Goal: Task Accomplishment & Management: Use online tool/utility

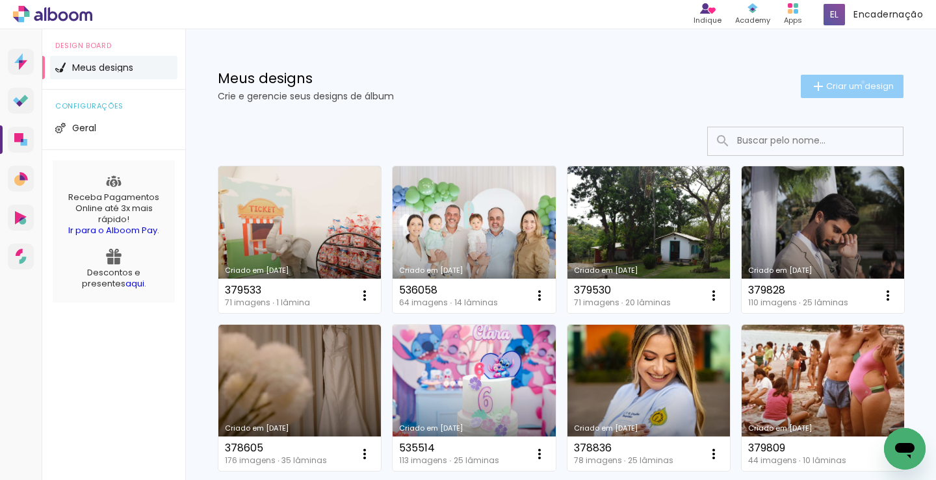
click at [851, 82] on span "Criar um design" at bounding box center [860, 86] width 68 height 8
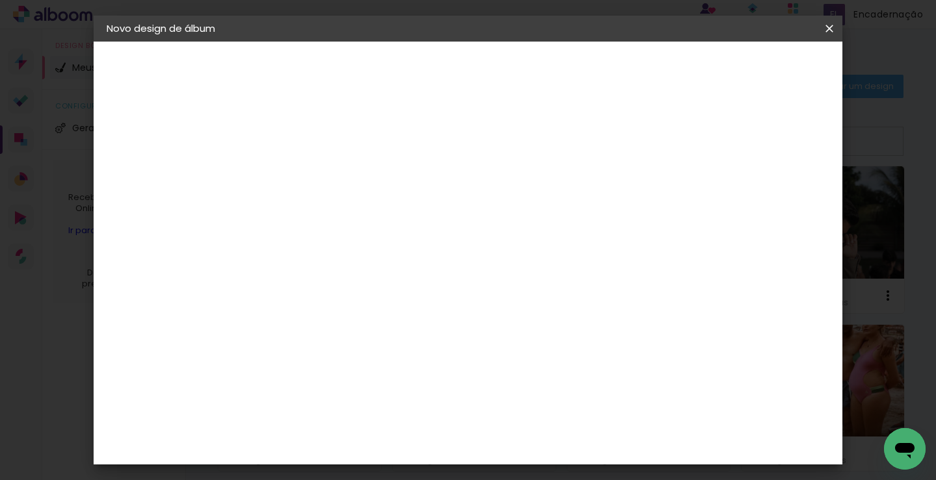
click at [319, 168] on input at bounding box center [319, 174] width 0 height 20
type input "536151"
type paper-input "536151"
click at [0, 0] on slot "Avançar" at bounding box center [0, 0] width 0 height 0
click at [353, 248] on input at bounding box center [352, 247] width 131 height 16
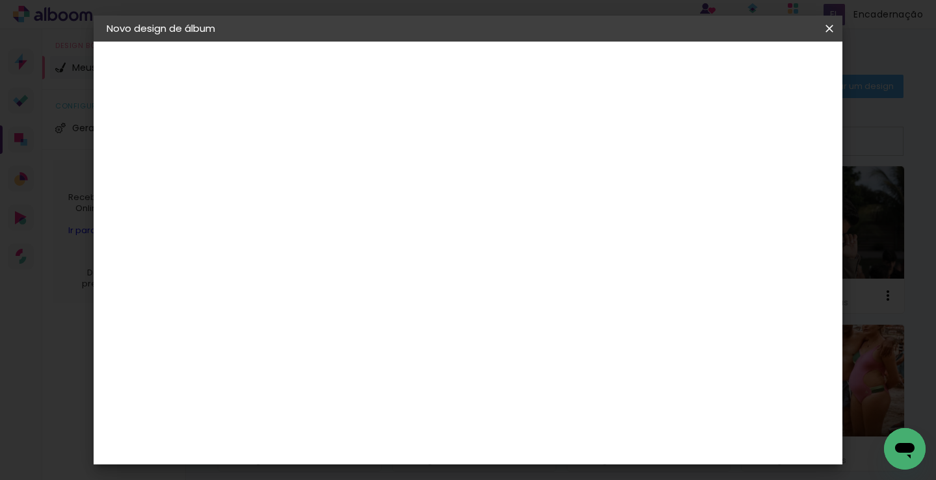
click at [563, 197] on paper-item "Tamanho Livre" at bounding box center [500, 197] width 125 height 29
click at [562, 77] on paper-button "Avançar" at bounding box center [530, 69] width 64 height 22
drag, startPoint x: 306, startPoint y: 149, endPoint x: 234, endPoint y: 162, distance: 73.2
click at [234, 42] on quentale-album-spec "Iniciar design Iniciar design" at bounding box center [468, 42] width 749 height 0
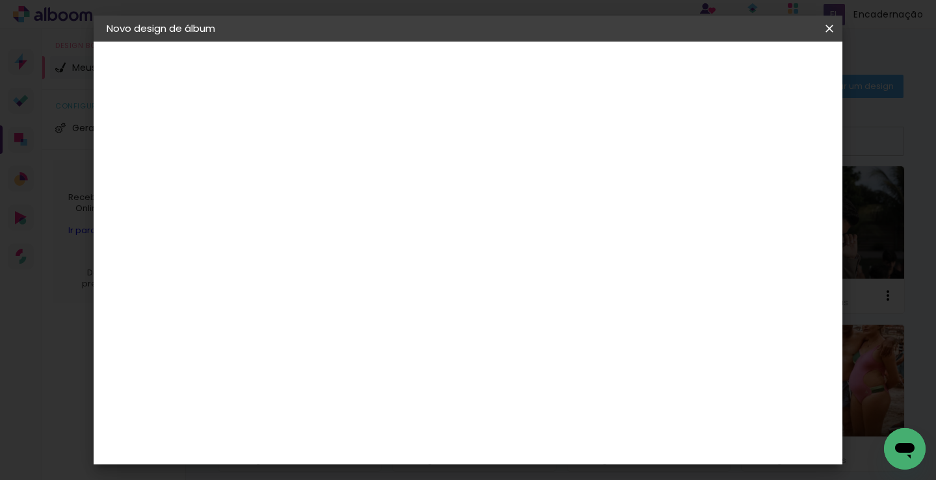
drag, startPoint x: 299, startPoint y: 285, endPoint x: 246, endPoint y: 282, distance: 52.7
click at [246, 42] on quentale-album-spec "Iniciar design Iniciar design" at bounding box center [468, 42] width 749 height 0
drag, startPoint x: 293, startPoint y: 278, endPoint x: 238, endPoint y: 274, distance: 54.7
click at [242, 42] on quentale-album-spec "Iniciar design Iniciar design" at bounding box center [468, 42] width 749 height 0
type input "3"
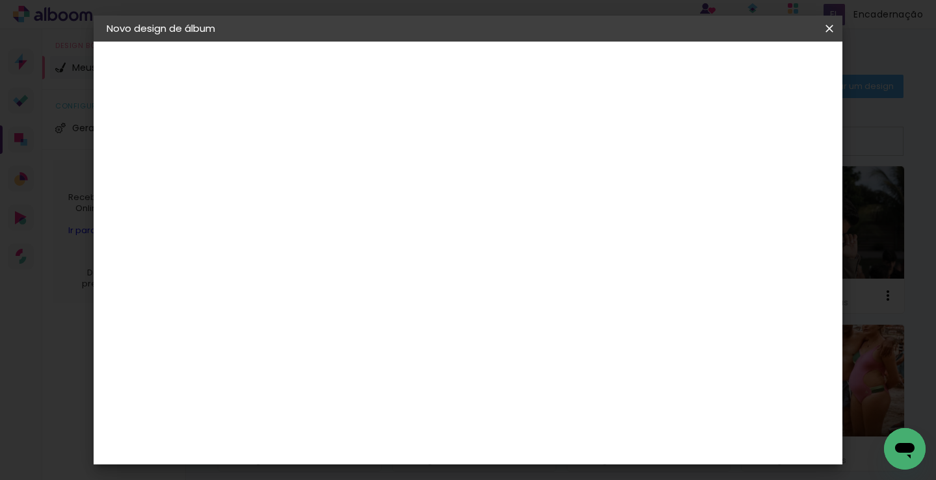
type input "20"
type paper-input "20"
drag, startPoint x: 555, startPoint y: 426, endPoint x: 528, endPoint y: 424, distance: 27.3
click at [528, 424] on input "60" at bounding box center [540, 424] width 34 height 19
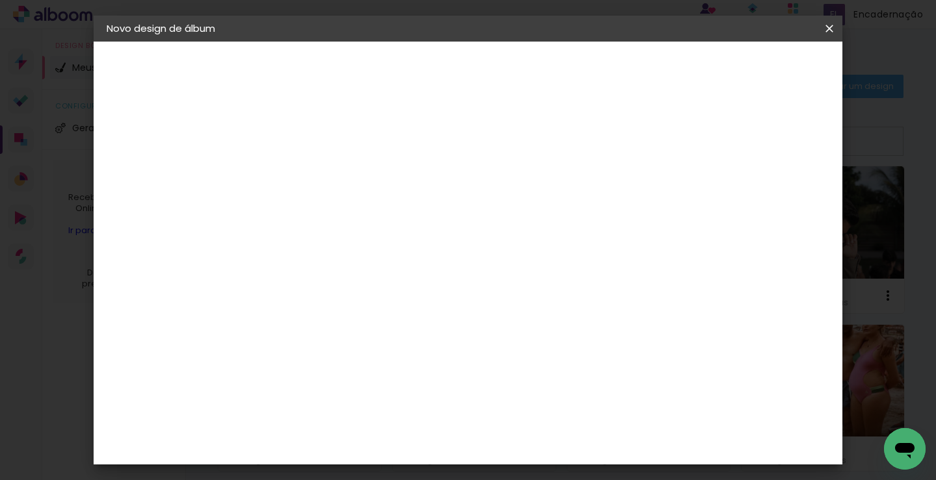
type input "30,5"
type paper-input "30,5"
click at [761, 79] on paper-button "Iniciar design" at bounding box center [718, 69] width 85 height 22
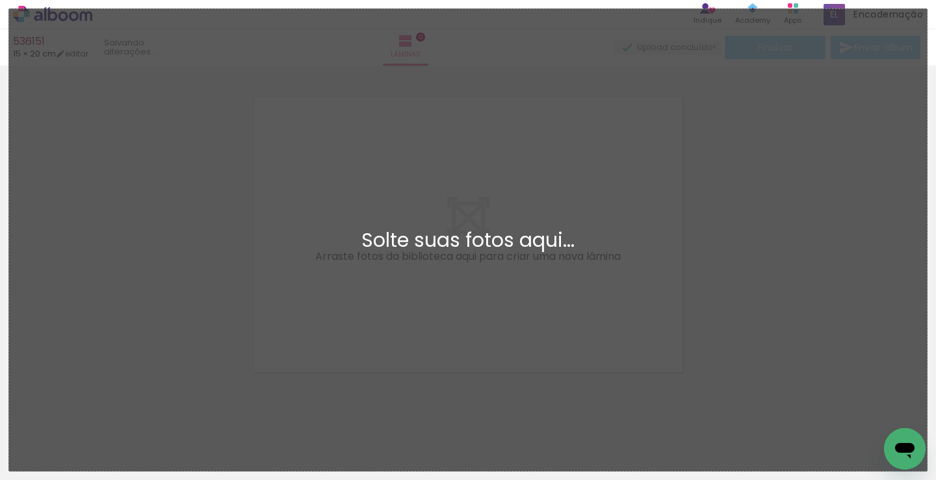
scroll to position [17, 0]
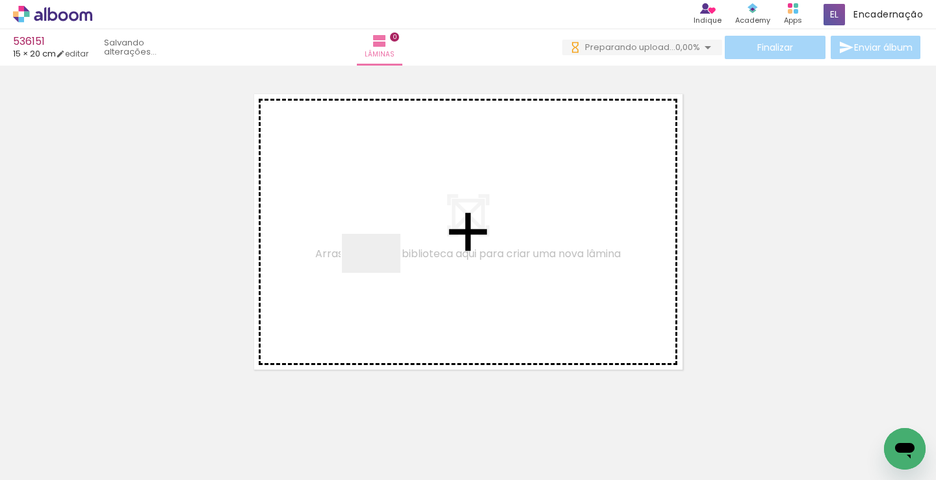
drag, startPoint x: 143, startPoint y: 446, endPoint x: 381, endPoint y: 273, distance: 294.0
click at [381, 273] on quentale-workspace at bounding box center [468, 240] width 936 height 480
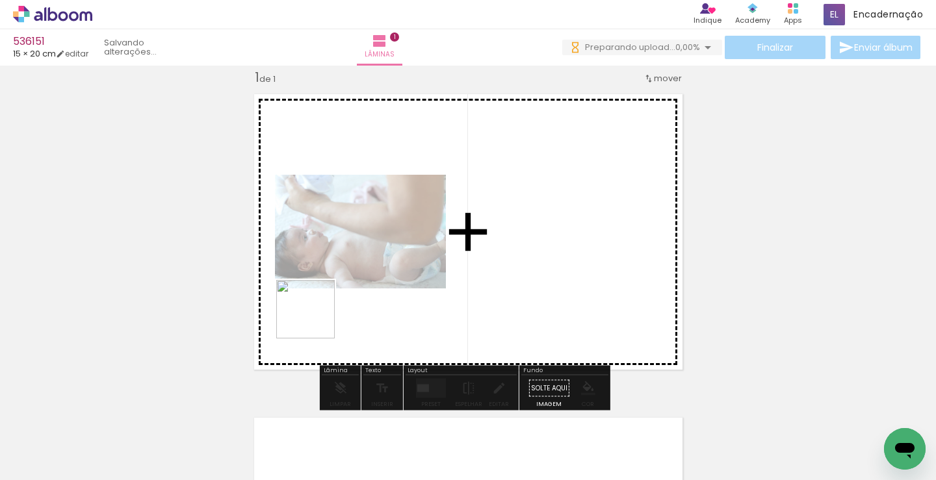
drag, startPoint x: 211, startPoint y: 436, endPoint x: 131, endPoint y: 380, distance: 98.0
click at [332, 273] on quentale-workspace at bounding box center [468, 240] width 936 height 480
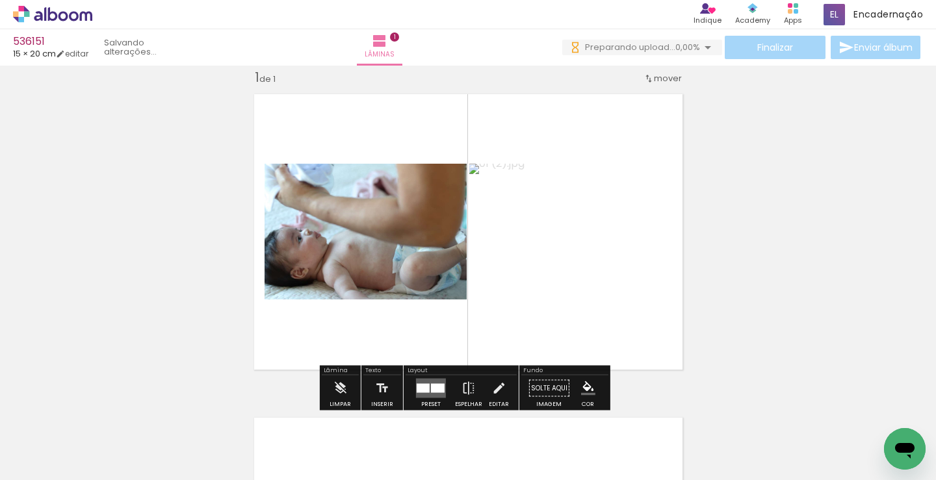
click at [36, 437] on input "Todas as fotos" at bounding box center [36, 440] width 49 height 11
click at [0, 0] on slot "Não utilizadas" at bounding box center [0, 0] width 0 height 0
type input "Não utilizadas"
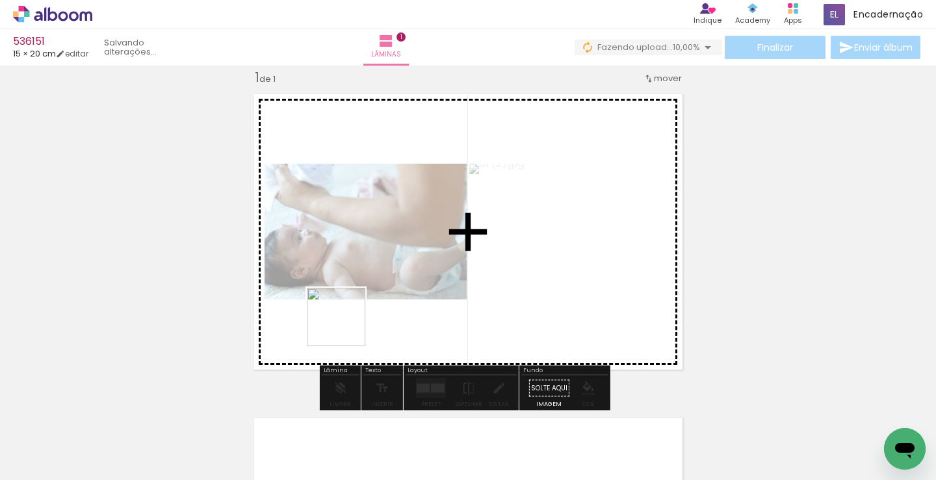
drag, startPoint x: 126, startPoint y: 446, endPoint x: 243, endPoint y: 370, distance: 139.1
click at [385, 288] on quentale-workspace at bounding box center [468, 240] width 936 height 480
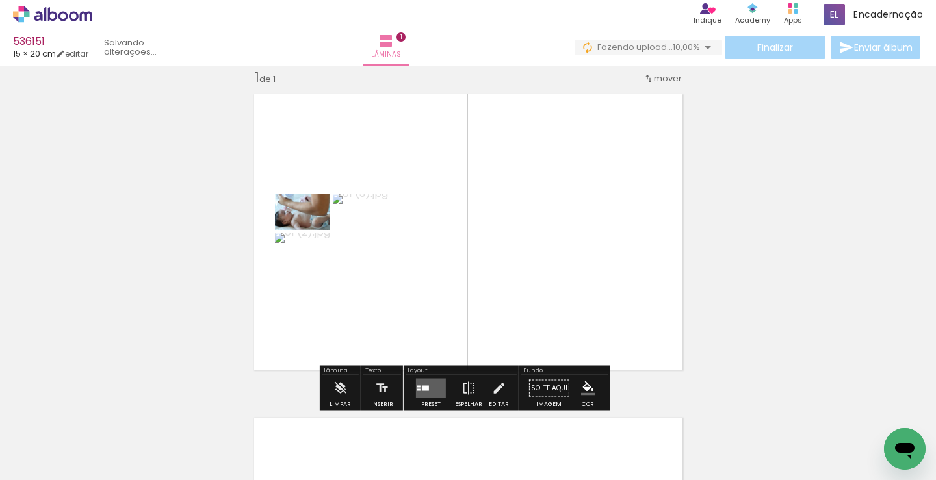
drag, startPoint x: 402, startPoint y: 196, endPoint x: 349, endPoint y: 324, distance: 139.0
click at [409, 189] on quentale-workspace at bounding box center [468, 240] width 936 height 480
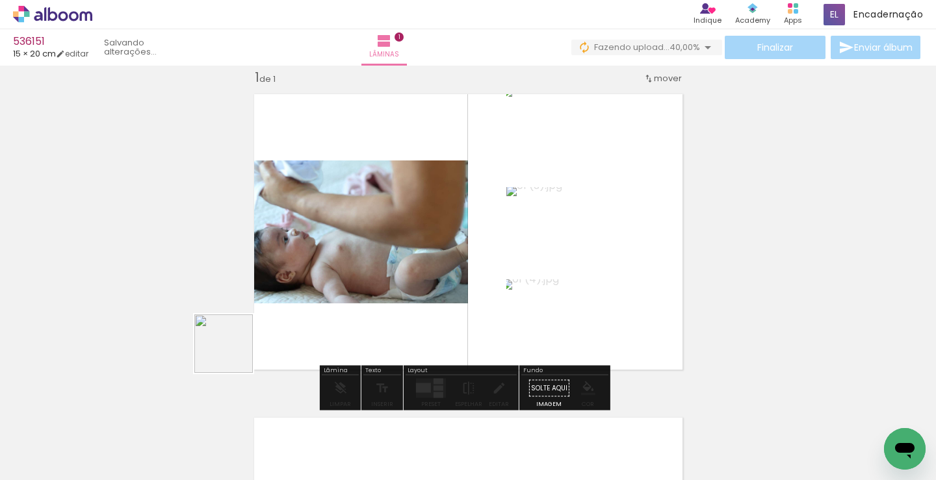
drag, startPoint x: 155, startPoint y: 417, endPoint x: 207, endPoint y: 352, distance: 82.8
click at [353, 235] on quentale-workspace at bounding box center [468, 240] width 936 height 480
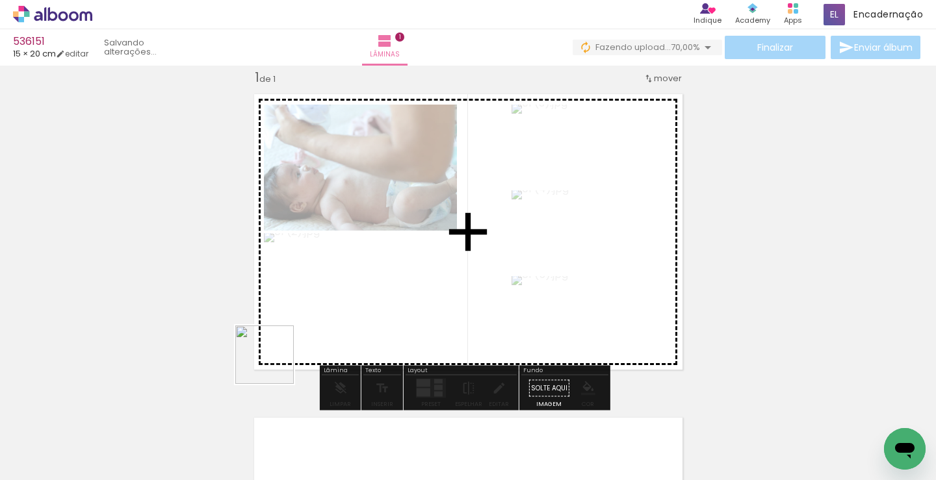
drag, startPoint x: 274, startPoint y: 365, endPoint x: 264, endPoint y: 372, distance: 12.1
click at [406, 229] on quentale-workspace at bounding box center [468, 240] width 936 height 480
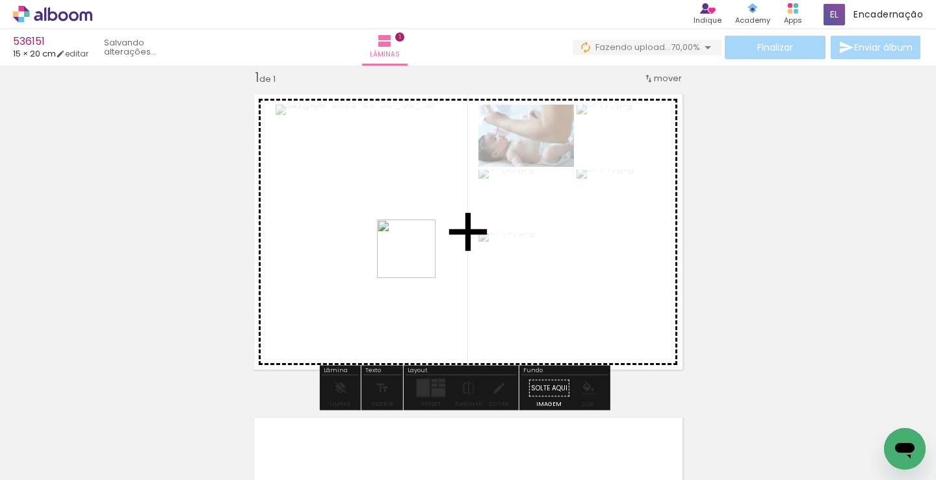
drag, startPoint x: 135, startPoint y: 461, endPoint x: 290, endPoint y: 331, distance: 202.5
click at [420, 254] on quentale-workspace at bounding box center [468, 240] width 936 height 480
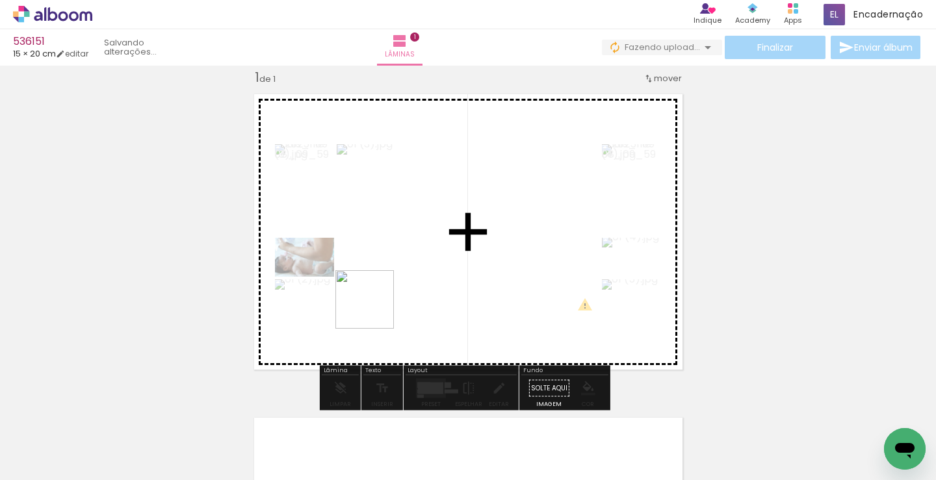
drag, startPoint x: 147, startPoint y: 441, endPoint x: 399, endPoint y: 215, distance: 338.2
click at [396, 266] on quentale-workspace at bounding box center [468, 240] width 936 height 480
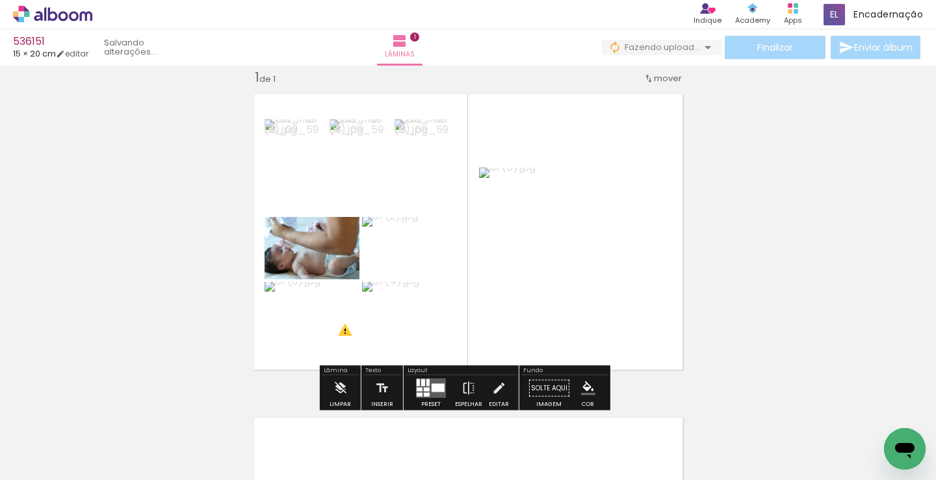
drag, startPoint x: 134, startPoint y: 438, endPoint x: 277, endPoint y: 342, distance: 171.7
click at [337, 246] on quentale-workspace at bounding box center [468, 240] width 936 height 480
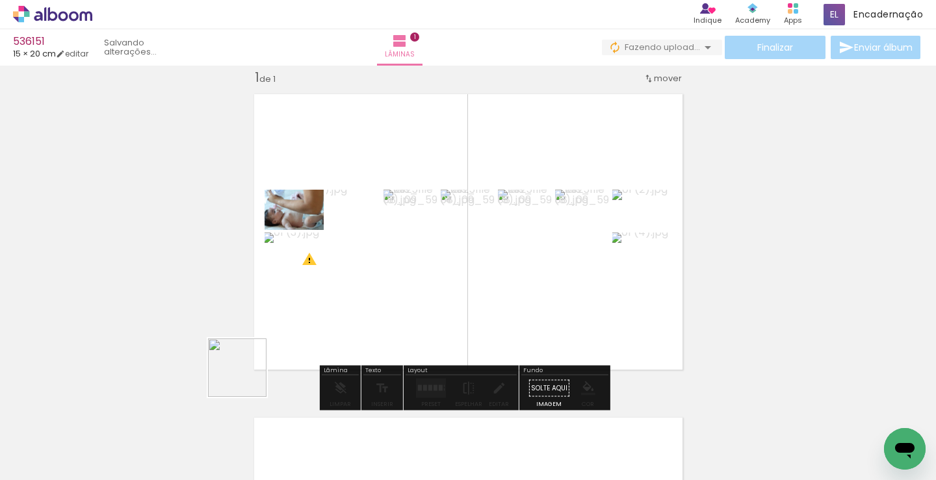
drag, startPoint x: 136, startPoint y: 444, endPoint x: 418, endPoint y: 212, distance: 365.1
click at [400, 246] on quentale-workspace at bounding box center [468, 240] width 936 height 480
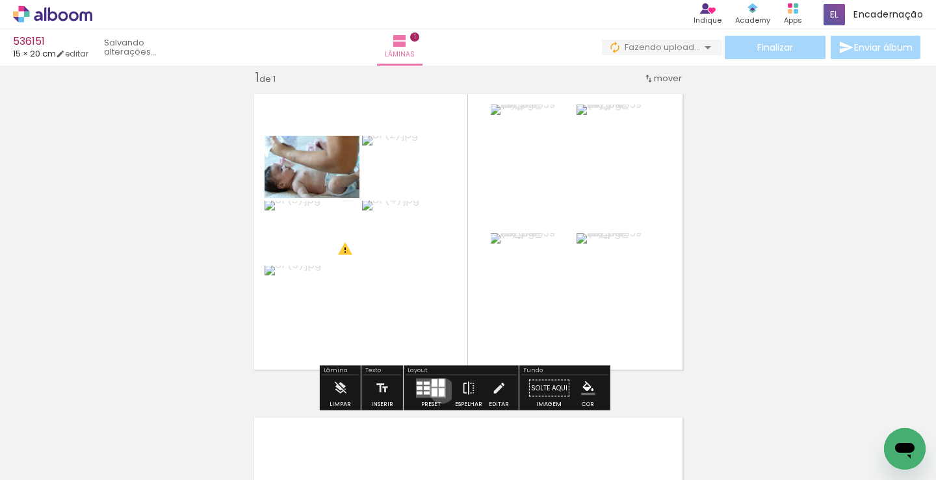
click at [439, 390] on div at bounding box center [442, 393] width 6 height 8
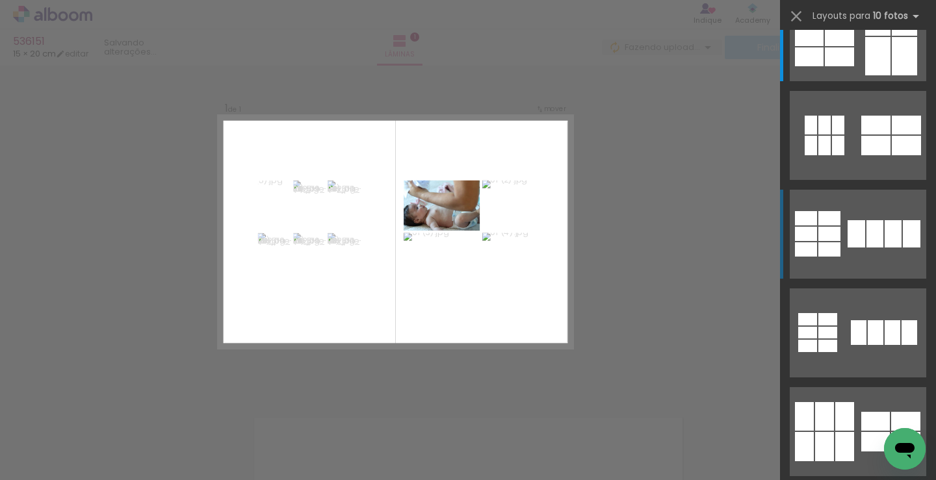
scroll to position [0, 0]
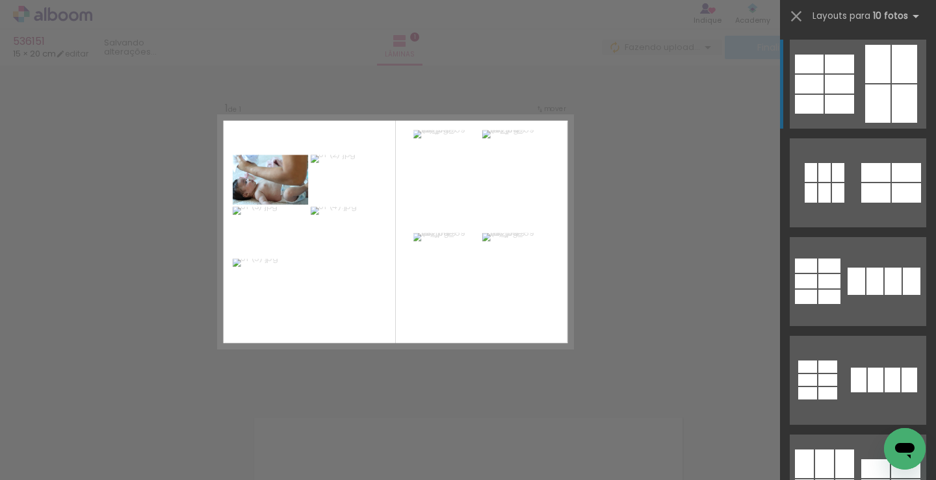
click at [865, 92] on div at bounding box center [877, 103] width 25 height 38
click at [825, 92] on div at bounding box center [839, 84] width 29 height 19
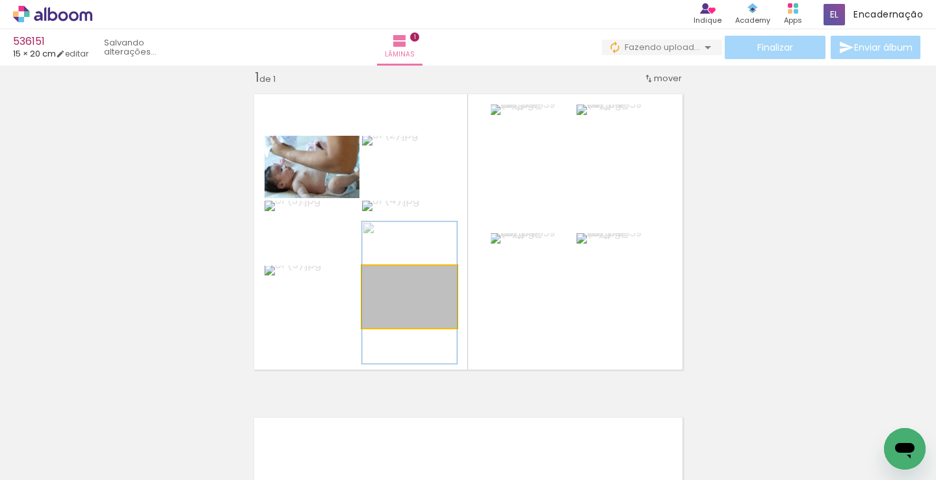
drag, startPoint x: 426, startPoint y: 312, endPoint x: 479, endPoint y: 311, distance: 53.3
click at [474, 311] on quentale-layouter at bounding box center [468, 231] width 444 height 291
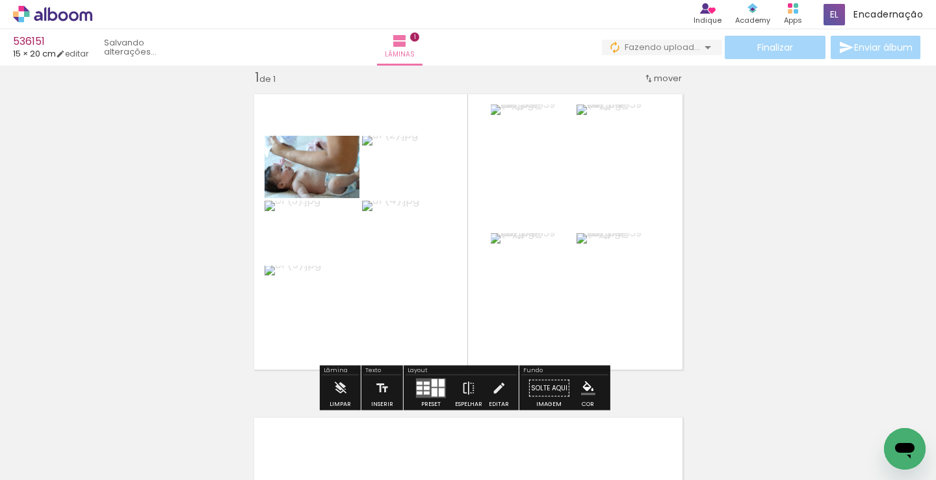
drag, startPoint x: 479, startPoint y: 311, endPoint x: 402, endPoint y: 304, distance: 77.6
click at [402, 304] on quentale-layouter at bounding box center [468, 231] width 444 height 291
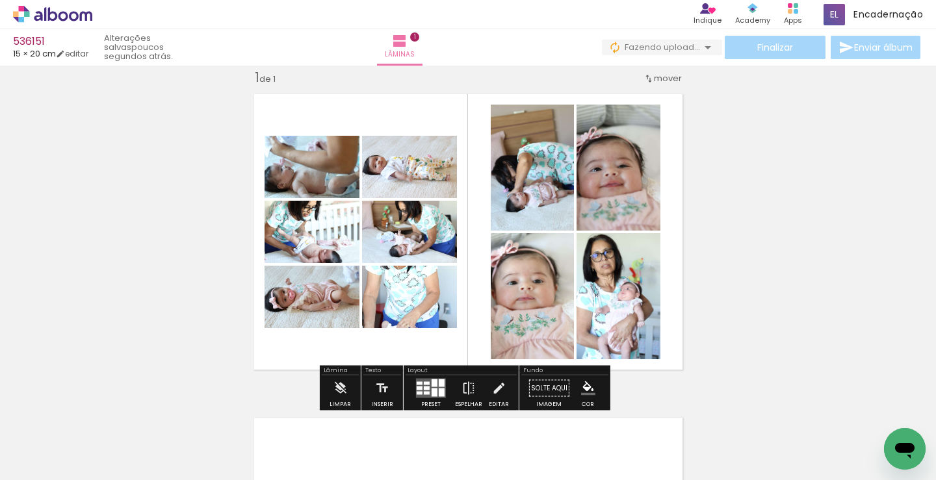
click at [426, 389] on div at bounding box center [427, 389] width 6 height 4
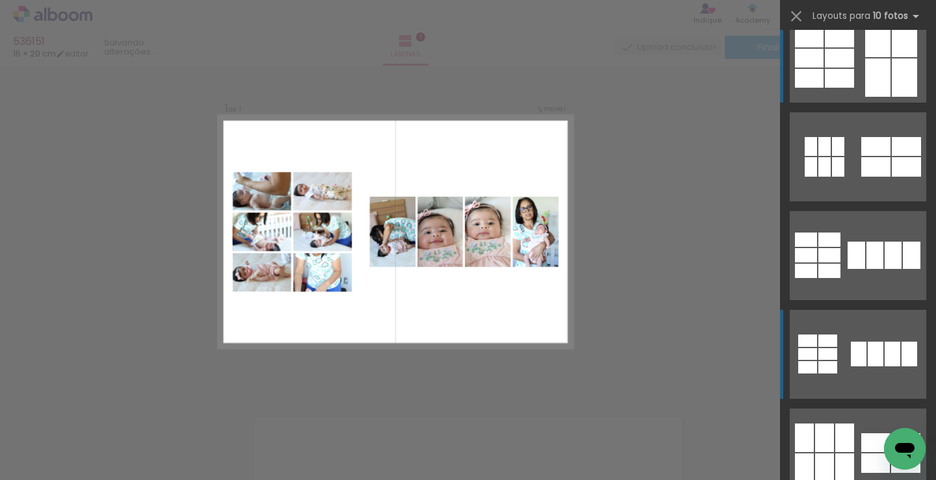
scroll to position [260, 0]
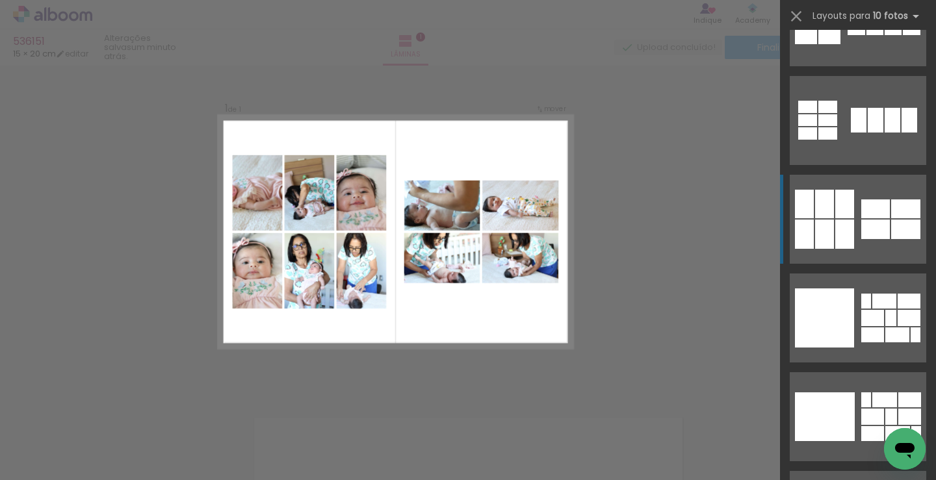
click at [861, 222] on div at bounding box center [875, 229] width 29 height 19
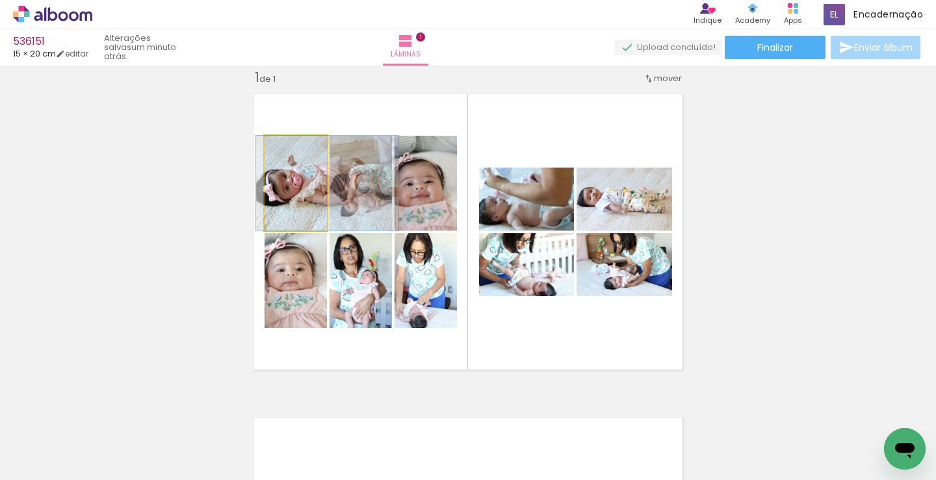
drag, startPoint x: 289, startPoint y: 214, endPoint x: 321, endPoint y: 212, distance: 31.9
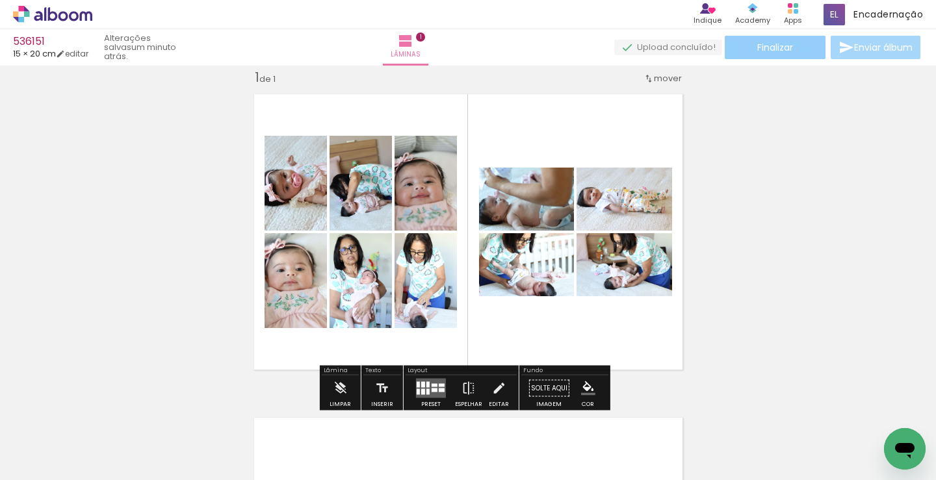
click at [793, 49] on paper-button "Finalizar" at bounding box center [774, 47] width 101 height 23
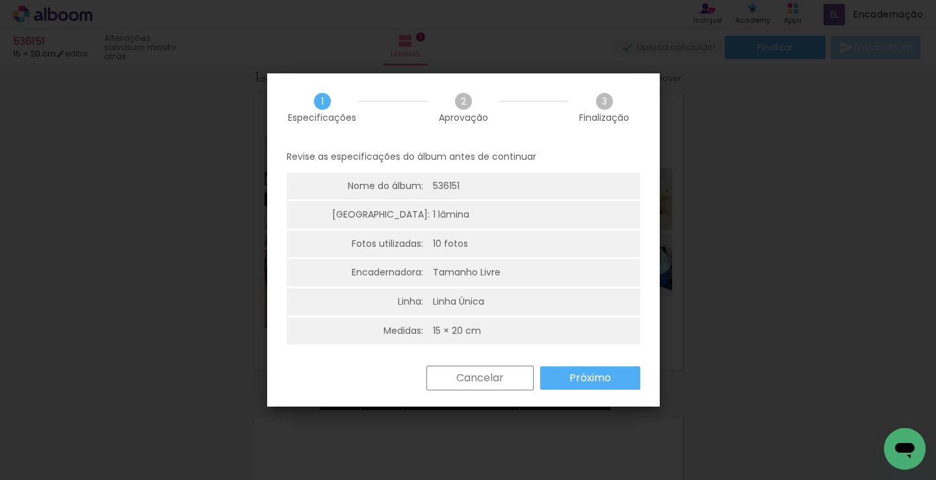
click at [0, 0] on slot "Próximo" at bounding box center [0, 0] width 0 height 0
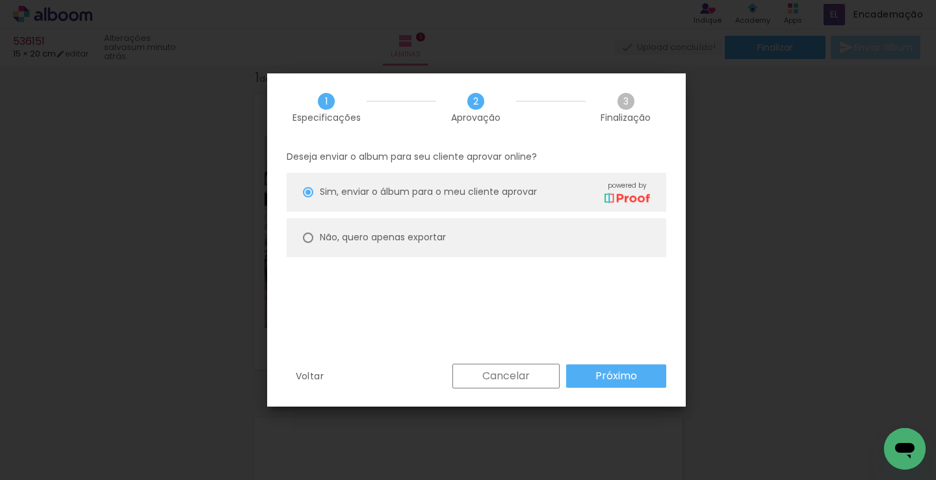
drag, startPoint x: 465, startPoint y: 237, endPoint x: 568, endPoint y: 369, distance: 167.1
click at [465, 238] on paper-radio-button "Não, quero apenas exportar" at bounding box center [476, 237] width 379 height 39
type paper-radio-button "on"
click at [619, 390] on div "Voltar Cancelar Próximo" at bounding box center [476, 386] width 418 height 44
drag, startPoint x: 619, startPoint y: 378, endPoint x: 615, endPoint y: 357, distance: 21.8
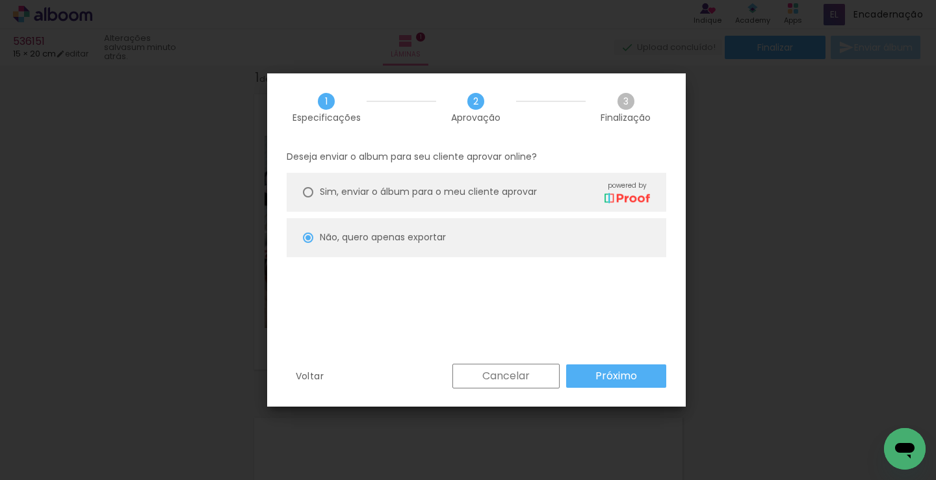
click at [0, 0] on slot "Próximo" at bounding box center [0, 0] width 0 height 0
type input "Alta, 300 DPI"
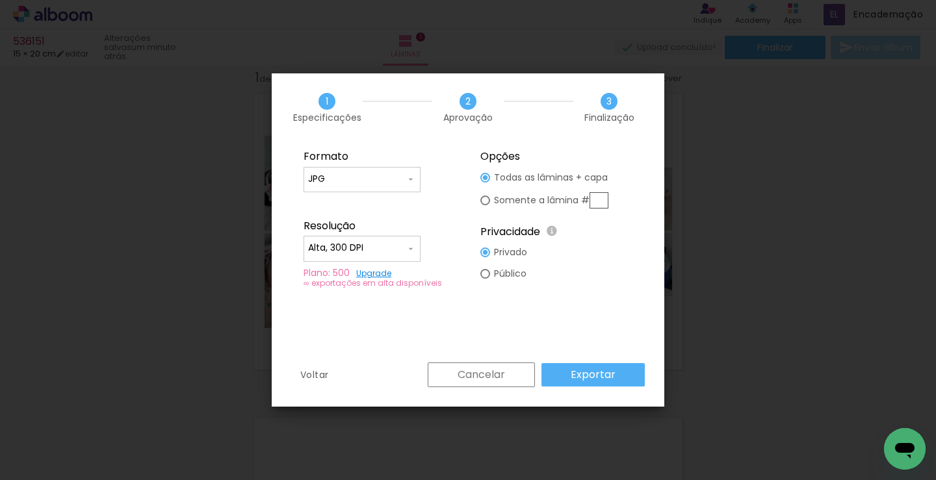
click at [0, 0] on slot "Exportar" at bounding box center [0, 0] width 0 height 0
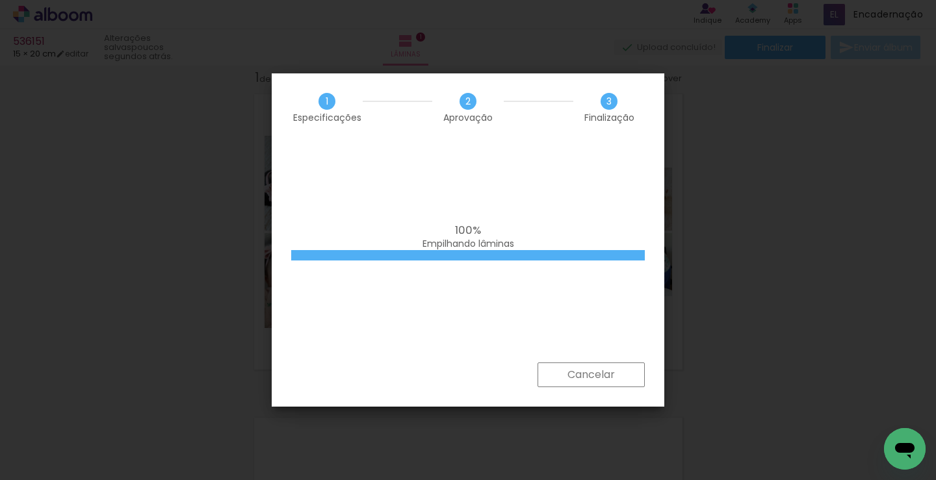
click at [431, 241] on span "Empilhando lâminas" at bounding box center [468, 243] width 92 height 13
drag, startPoint x: 412, startPoint y: 274, endPoint x: 354, endPoint y: 324, distance: 76.5
click at [354, 324] on div "100% Empilhando lâminas" at bounding box center [468, 252] width 392 height 221
click at [441, 157] on div "100% Empilhando lâminas" at bounding box center [468, 252] width 392 height 221
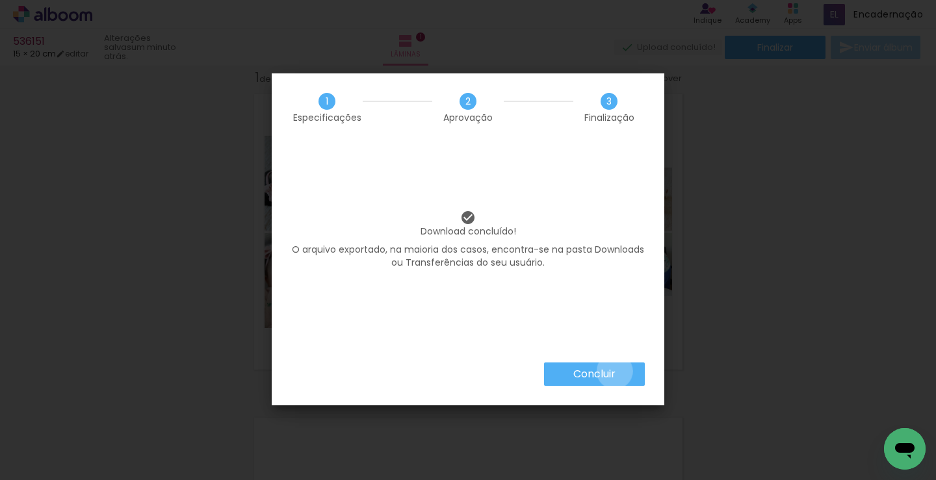
click at [0, 0] on slot "Concluir" at bounding box center [0, 0] width 0 height 0
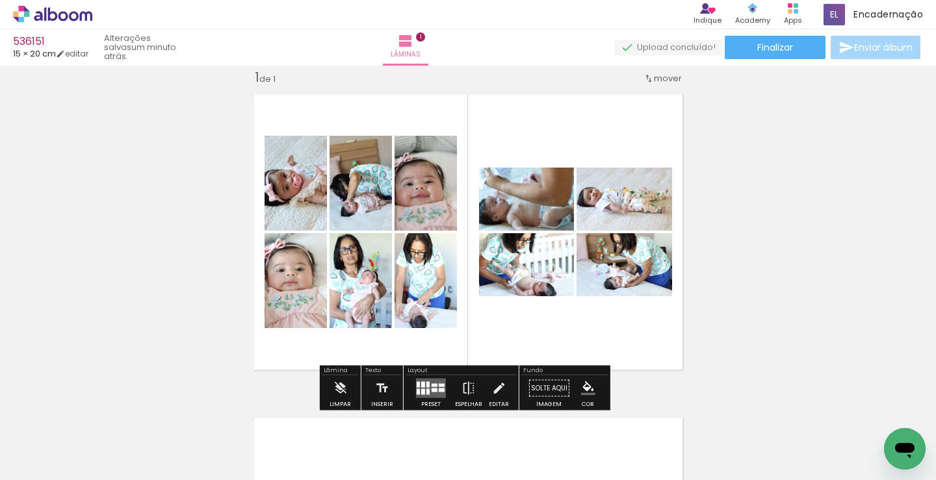
scroll to position [365, 0]
